Goal: Find specific page/section: Find specific page/section

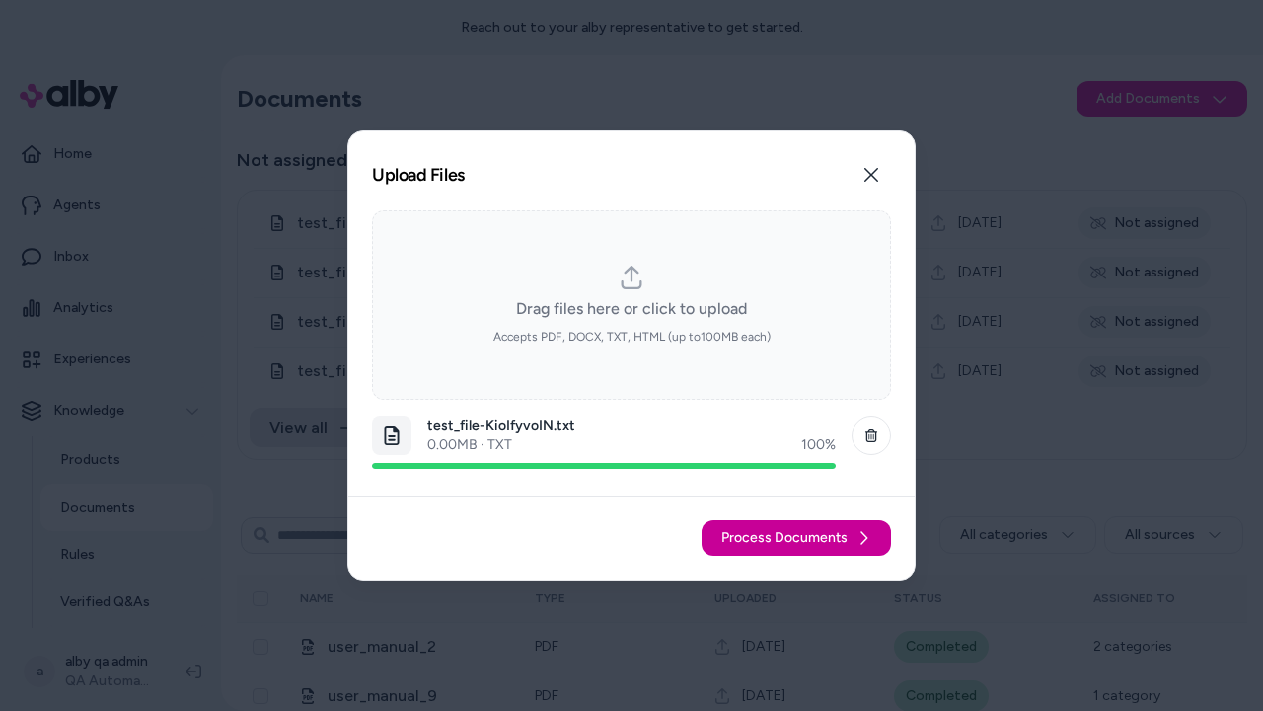
click at [797, 538] on span "Process Documents" at bounding box center [784, 538] width 126 height 20
